Goal: Find specific page/section: Locate a particular part of the current website

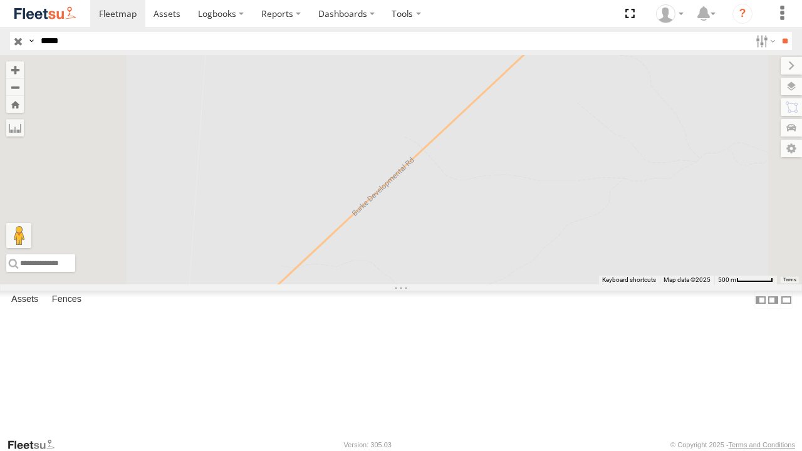
click at [152, 42] on input "*****" at bounding box center [393, 41] width 714 height 18
type input "*"
type input "***"
click at [777, 32] on input "**" at bounding box center [784, 41] width 14 height 18
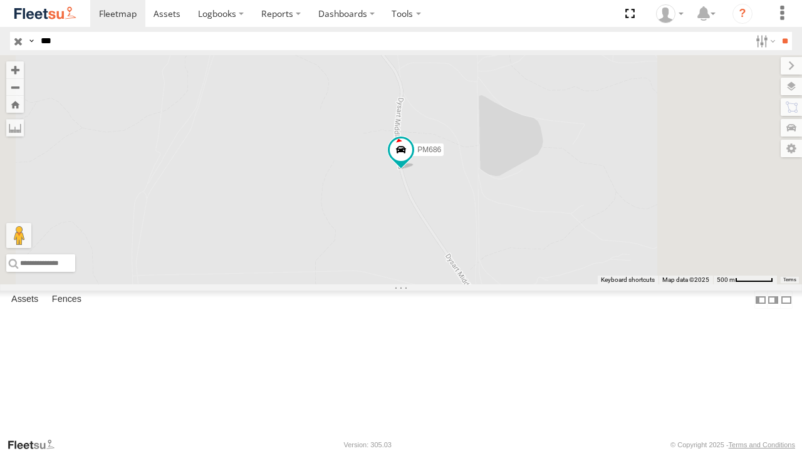
click at [0, 0] on span "Asset" at bounding box center [0, 0] width 0 height 0
click at [0, 0] on div "Branch Mackay - LH" at bounding box center [0, 0] width 0 height 0
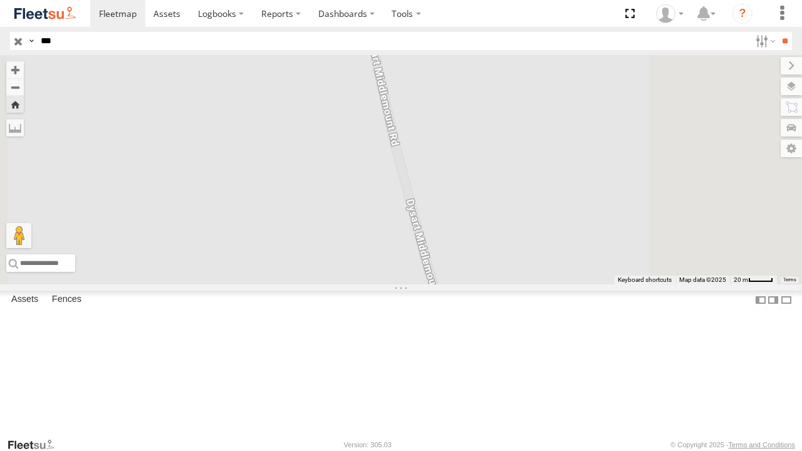
click at [0, 0] on div "Branch Mackay - LH" at bounding box center [0, 0] width 0 height 0
drag, startPoint x: 519, startPoint y: 103, endPoint x: 518, endPoint y: 368, distance: 265.6
click at [518, 284] on div "PM686" at bounding box center [401, 169] width 802 height 229
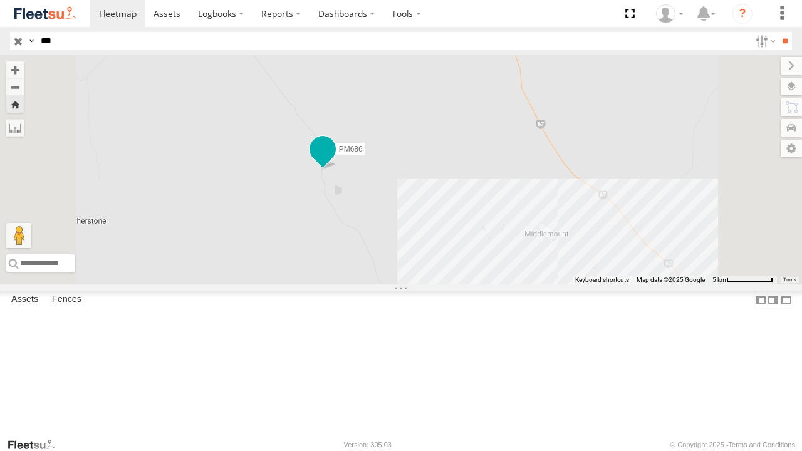
click at [334, 160] on span at bounding box center [322, 149] width 23 height 23
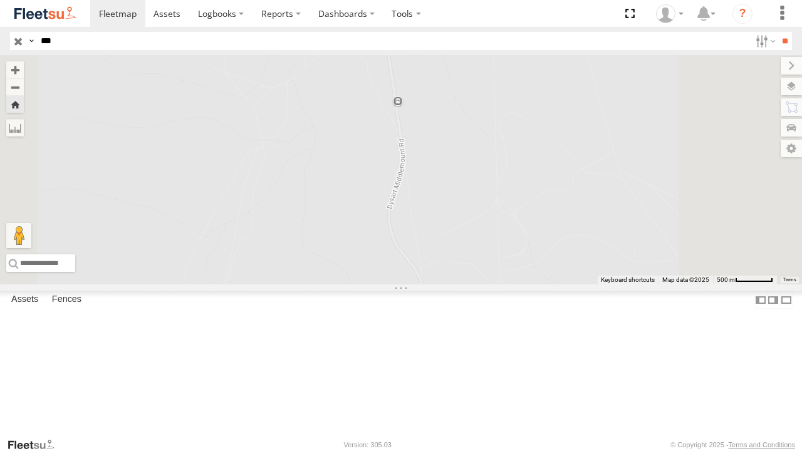
click at [0, 0] on div "PM686" at bounding box center [0, 0] width 0 height 0
click at [0, 0] on div "Branch Mackay - LH" at bounding box center [0, 0] width 0 height 0
drag, startPoint x: 709, startPoint y: 318, endPoint x: 456, endPoint y: -45, distance: 442.7
click at [456, 0] on html "Dashboards ?" at bounding box center [401, 225] width 802 height 451
drag, startPoint x: 616, startPoint y: 195, endPoint x: 771, endPoint y: 363, distance: 228.3
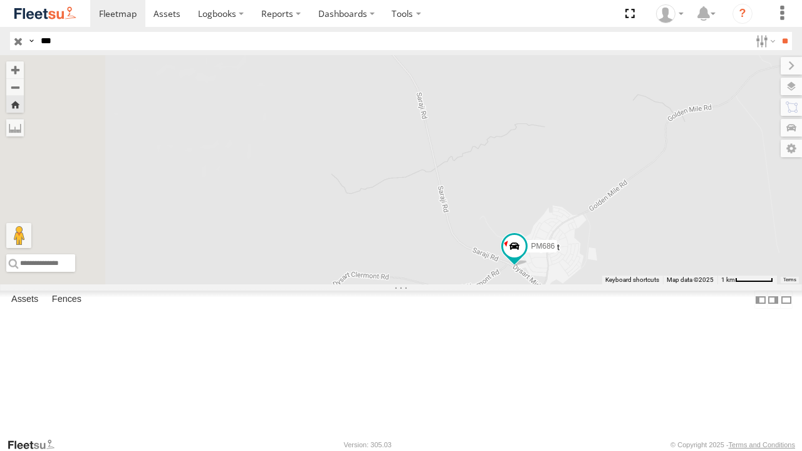
click at [771, 284] on div "PM686" at bounding box center [401, 169] width 802 height 229
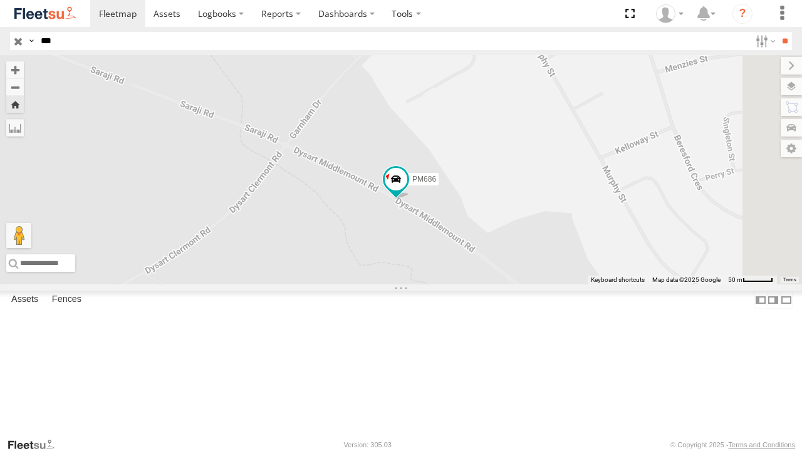
drag, startPoint x: 797, startPoint y: 438, endPoint x: 480, endPoint y: 79, distance: 478.8
click at [480, 79] on div "PM686" at bounding box center [401, 169] width 802 height 229
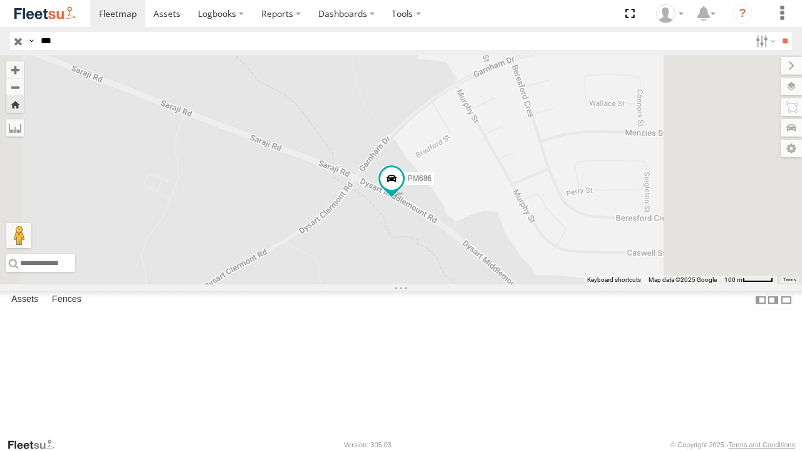
click at [0, 0] on div "Branch Mackay - LH" at bounding box center [0, 0] width 0 height 0
